Goal: Navigation & Orientation: Find specific page/section

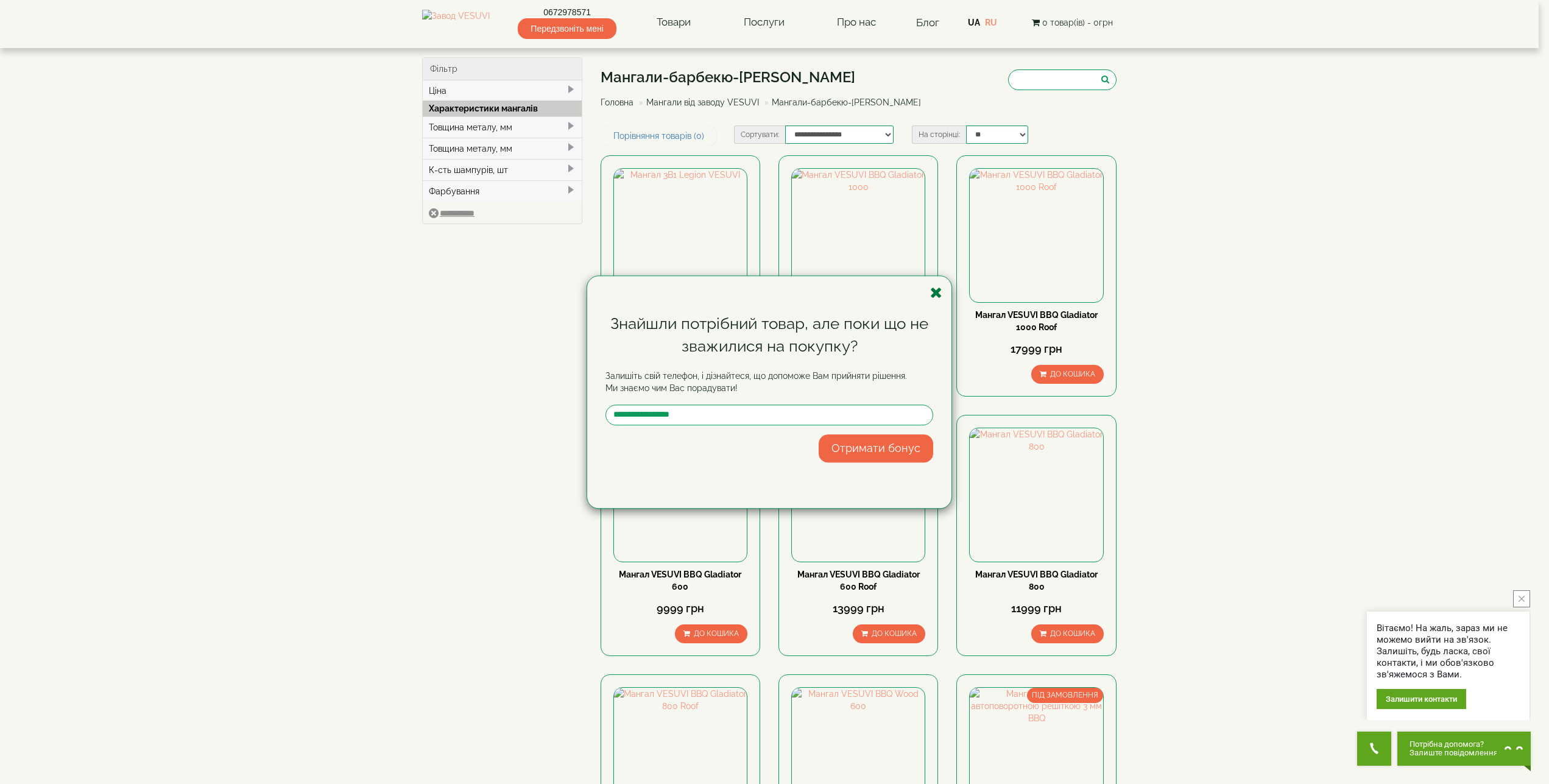
click at [937, 295] on icon "button" at bounding box center [936, 292] width 12 height 15
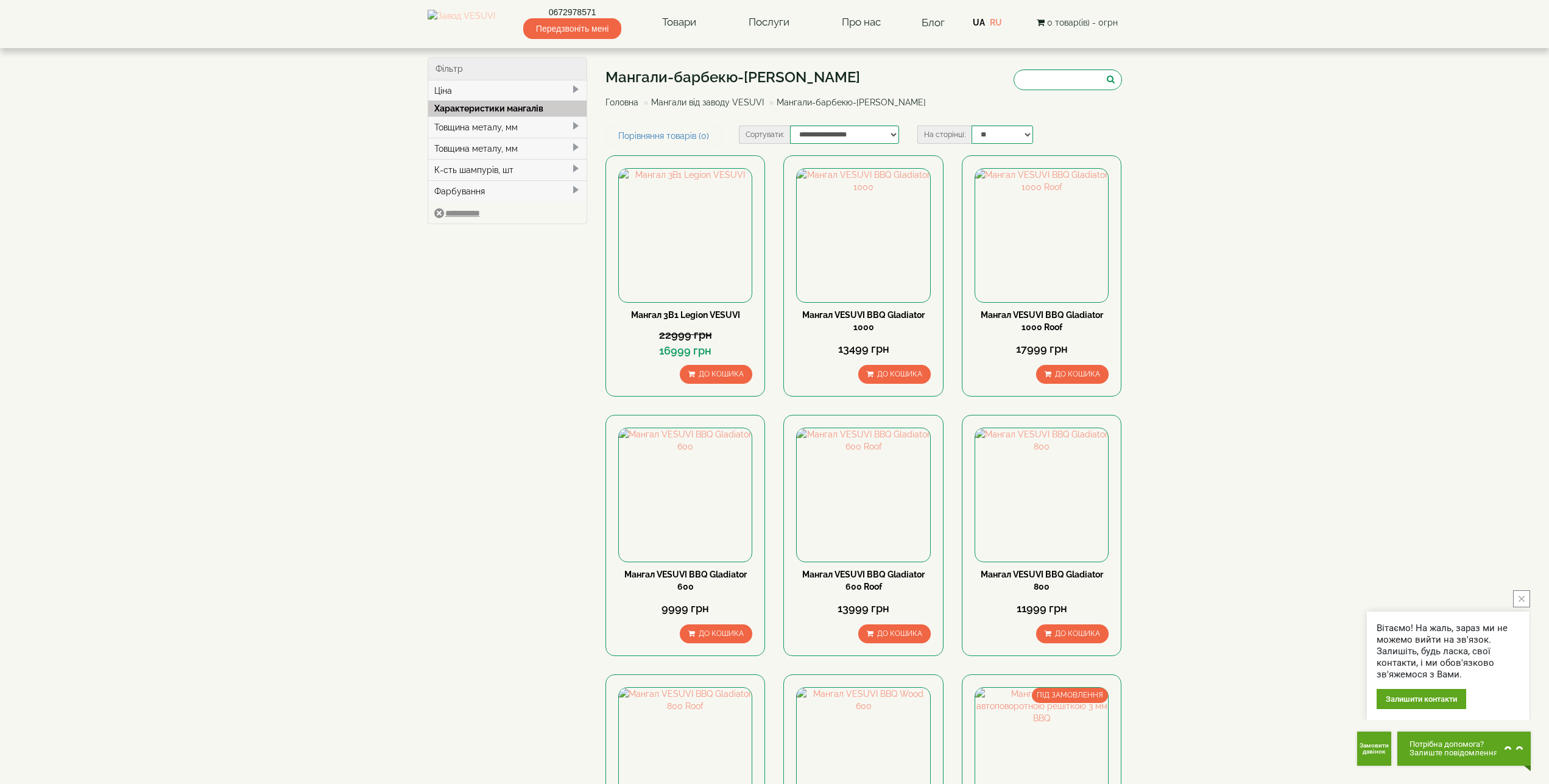
click at [492, 21] on img at bounding box center [461, 22] width 67 height 26
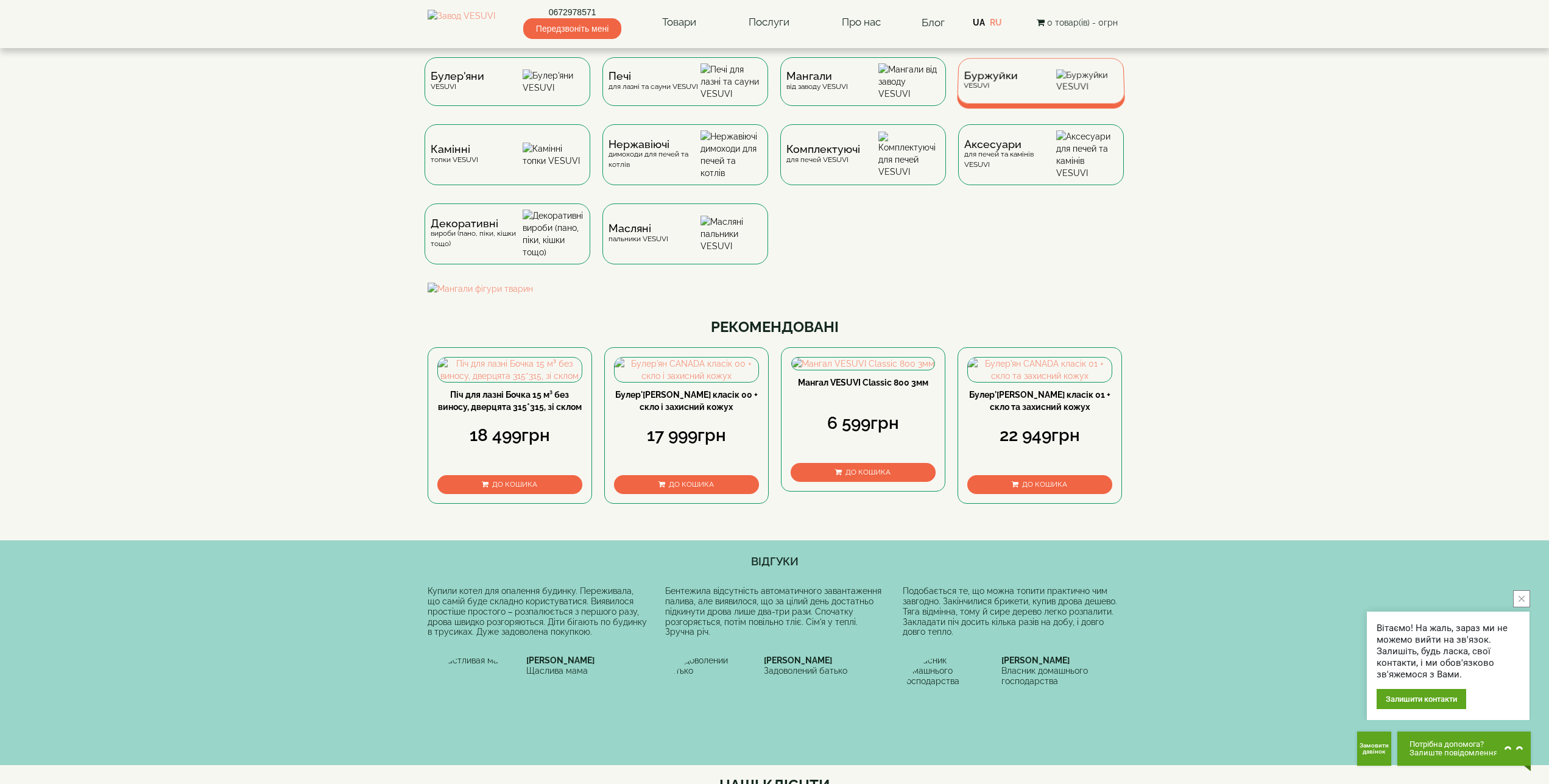
click at [984, 80] on span "Буржуйки" at bounding box center [991, 76] width 54 height 9
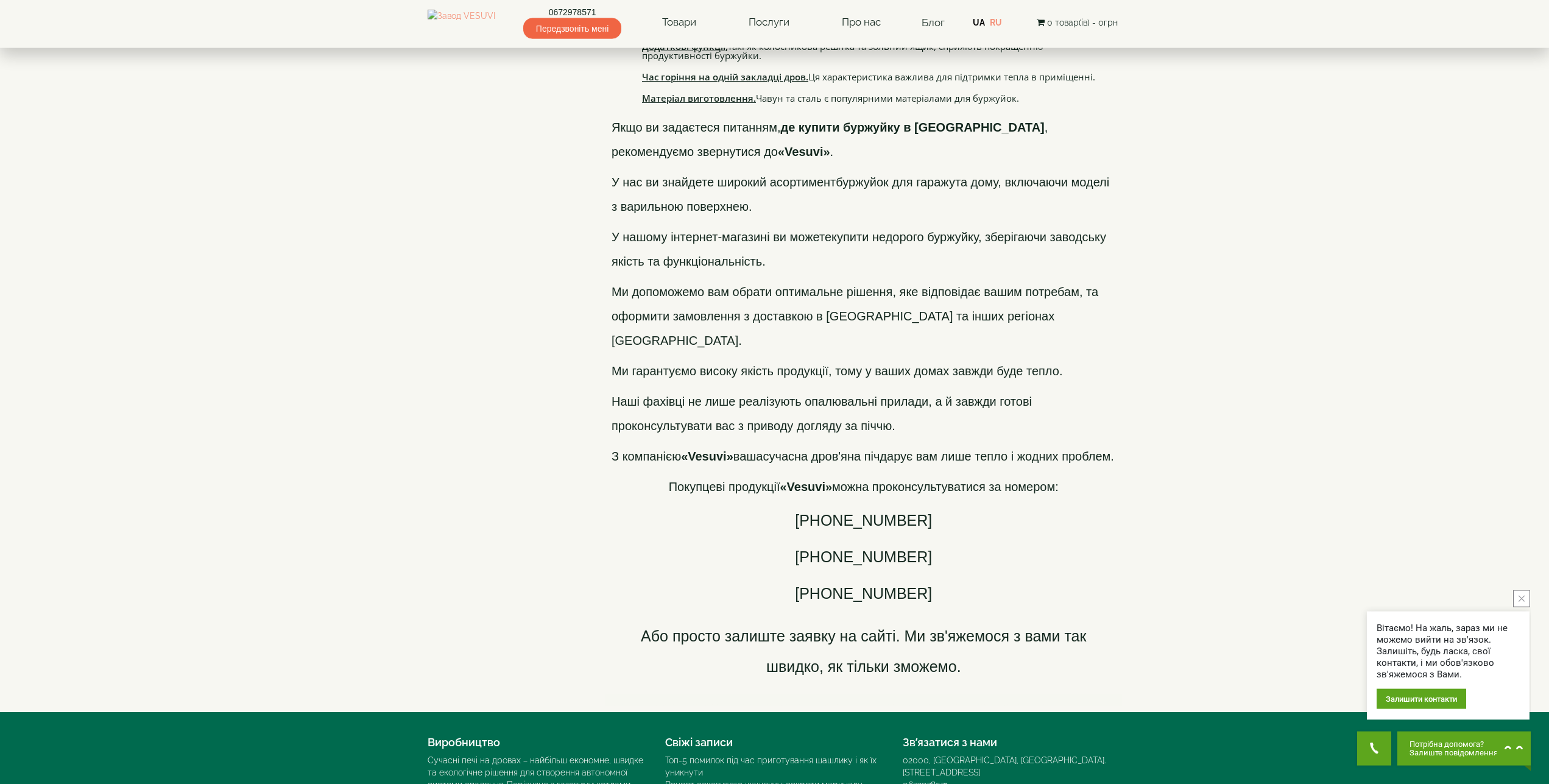
scroll to position [2138, 0]
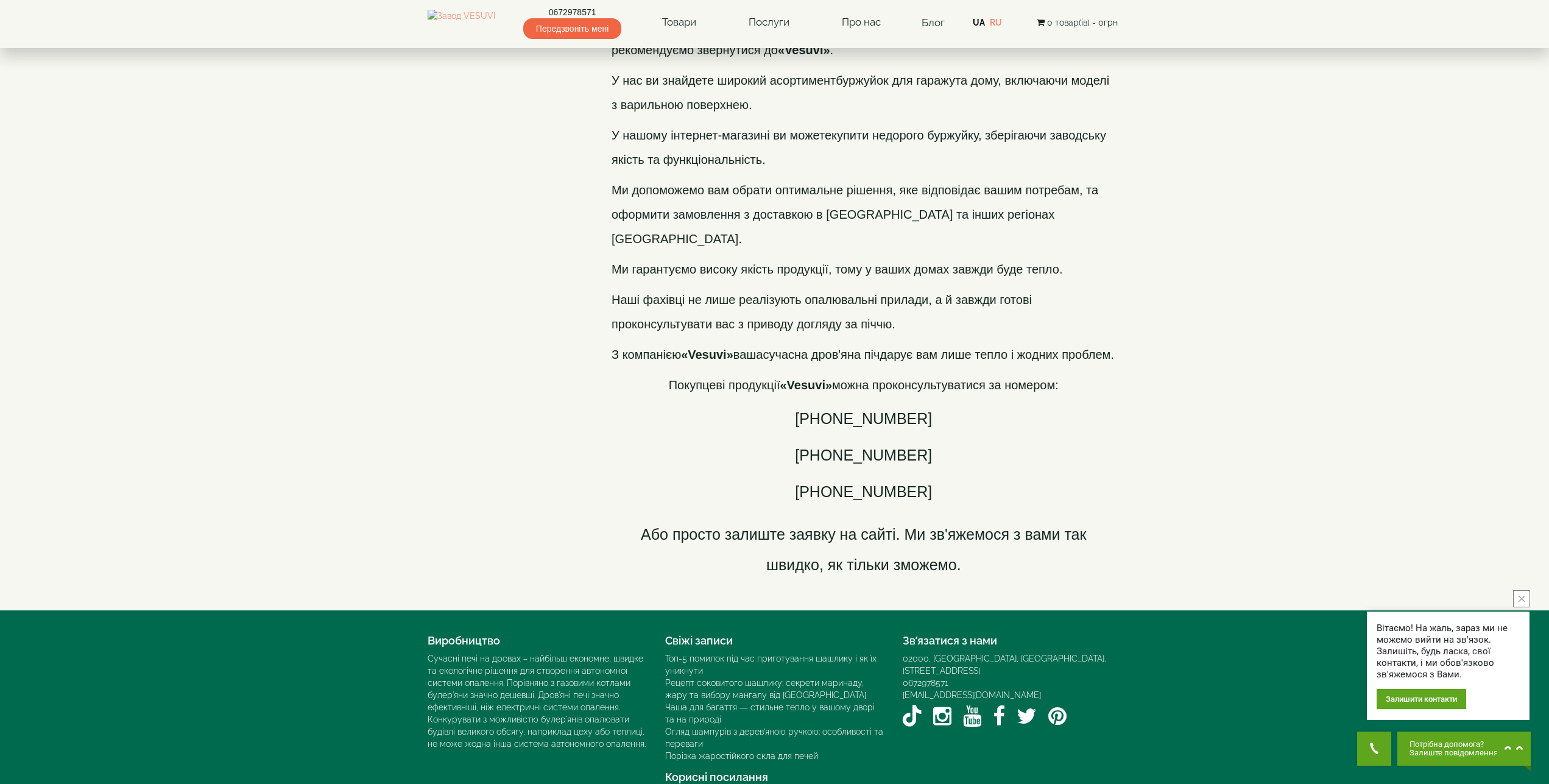
click at [1524, 601] on icon "close button" at bounding box center [1521, 599] width 6 height 6
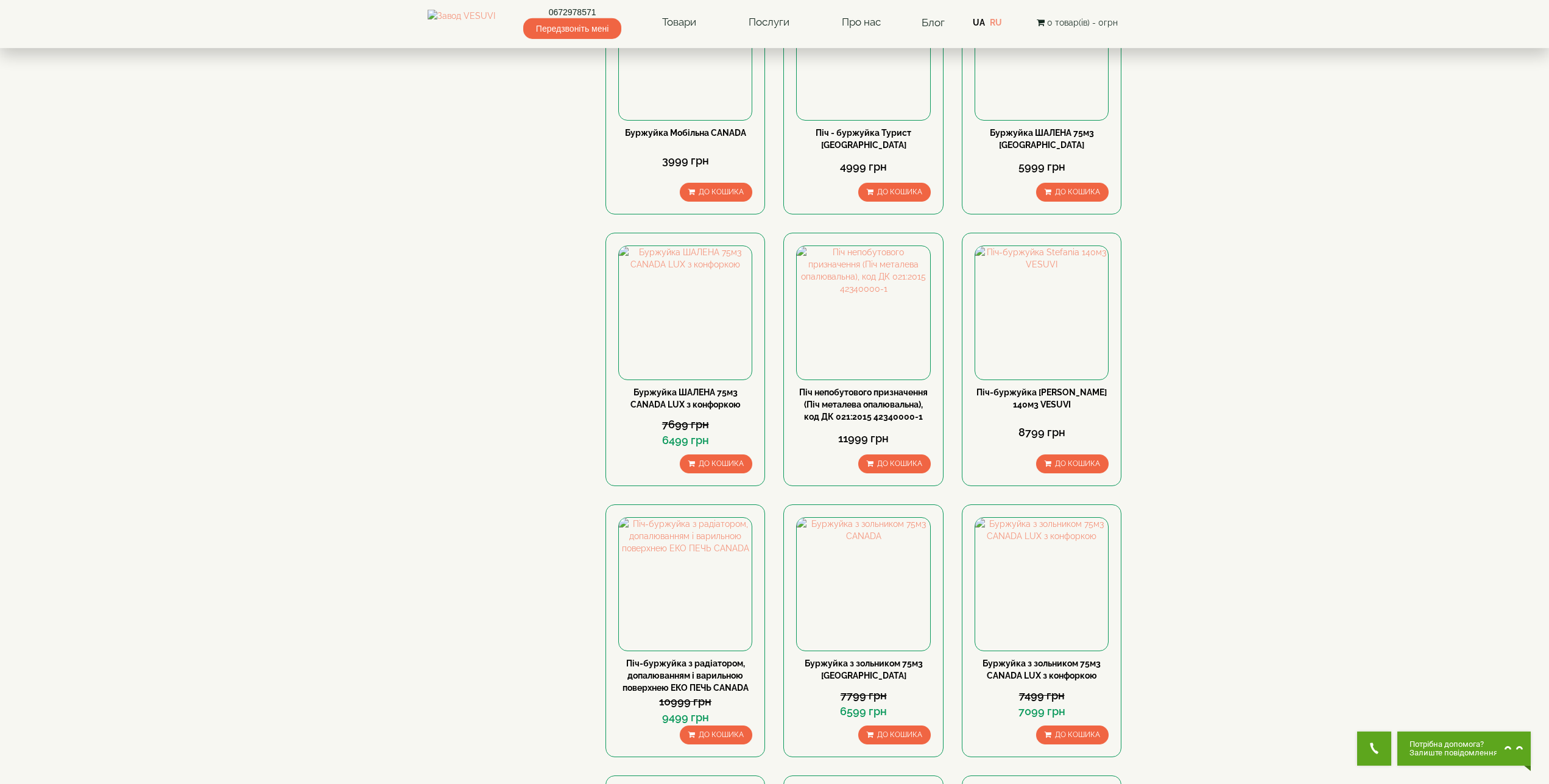
scroll to position [0, 0]
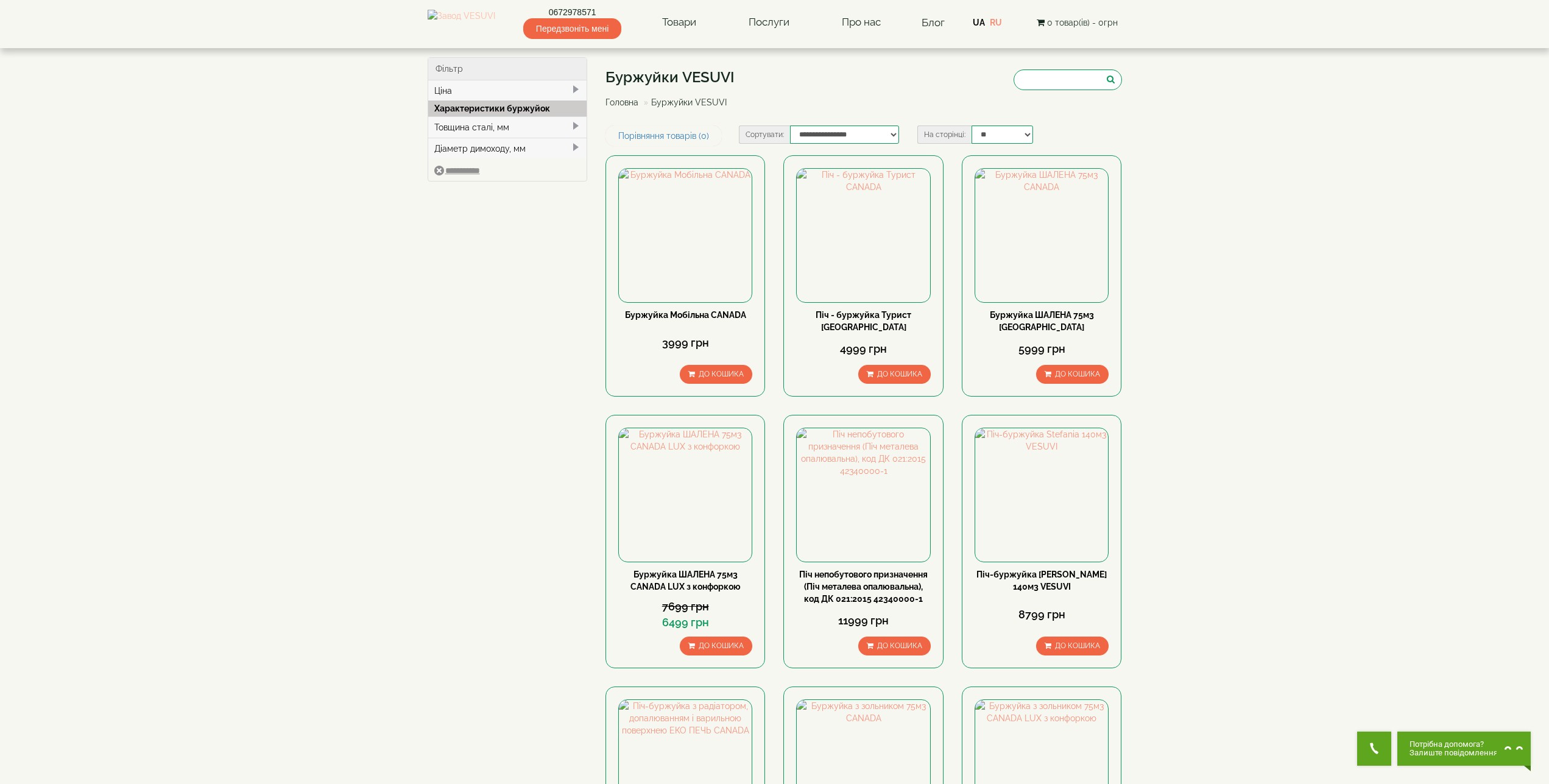
click at [469, 15] on img at bounding box center [461, 22] width 67 height 26
